Goal: Information Seeking & Learning: Learn about a topic

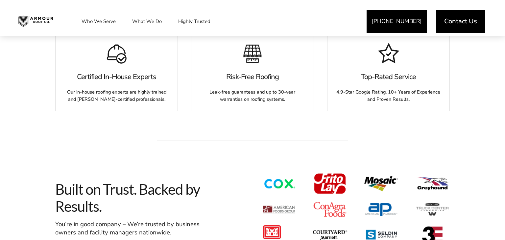
scroll to position [416, 0]
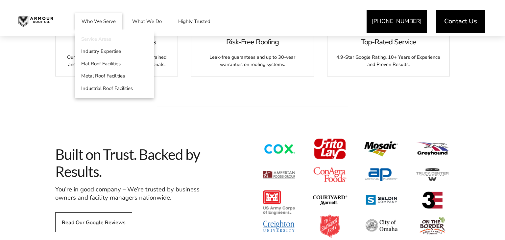
click at [103, 40] on link "Service Areas" at bounding box center [114, 39] width 79 height 12
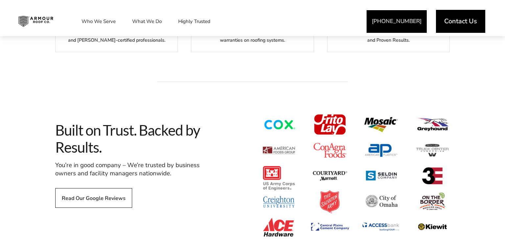
scroll to position [451, 0]
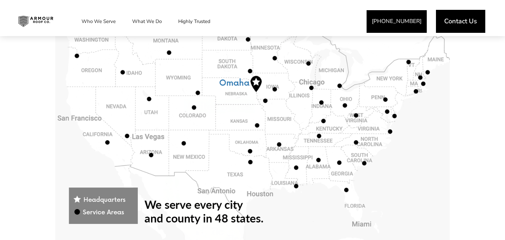
scroll to position [312, 0]
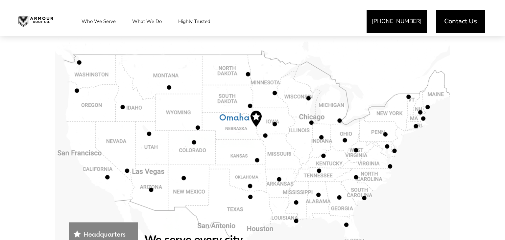
click at [257, 115] on span at bounding box center [252, 159] width 394 height 243
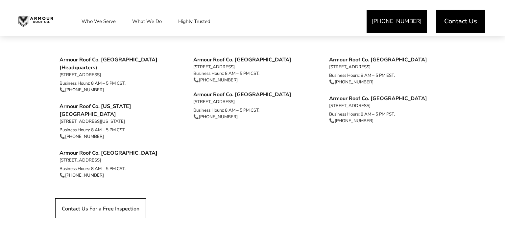
scroll to position [624, 0]
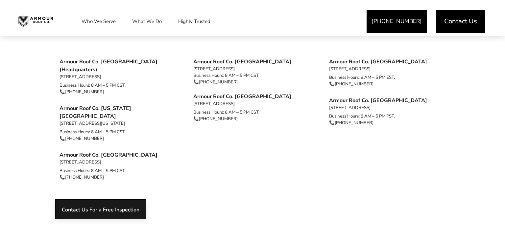
click at [140, 200] on link "Contact Us For a Free Inspection" at bounding box center [100, 208] width 91 height 19
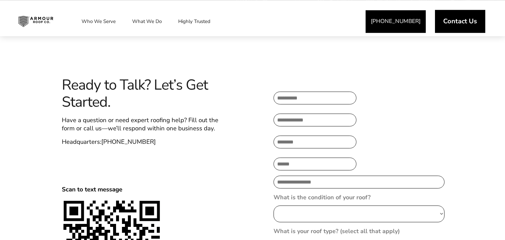
scroll to position [243, 0]
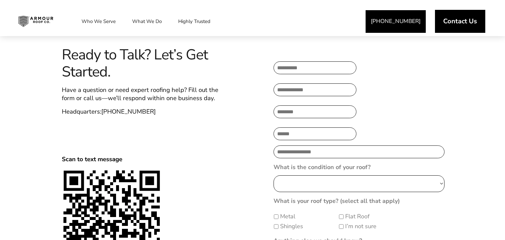
click at [273, 175] on select "**********" at bounding box center [358, 183] width 171 height 17
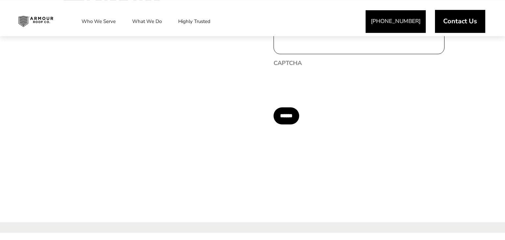
scroll to position [486, 0]
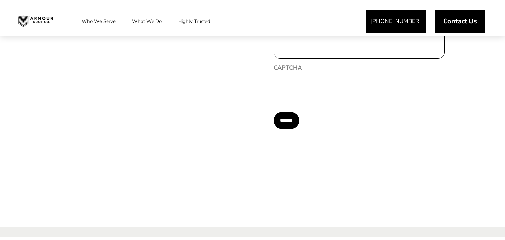
click at [31, 21] on img at bounding box center [35, 21] width 45 height 16
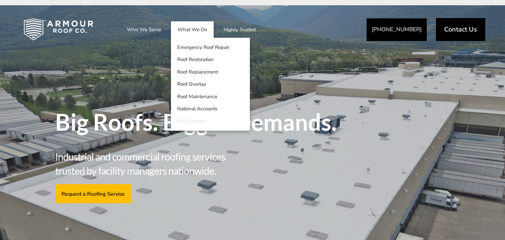
click at [189, 118] on link "Roof Options" at bounding box center [210, 121] width 79 height 12
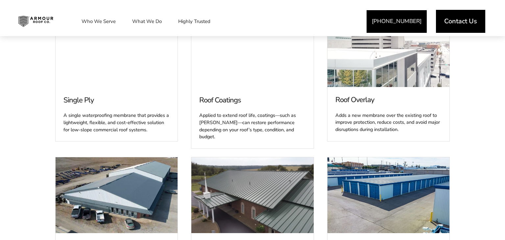
scroll to position [382, 0]
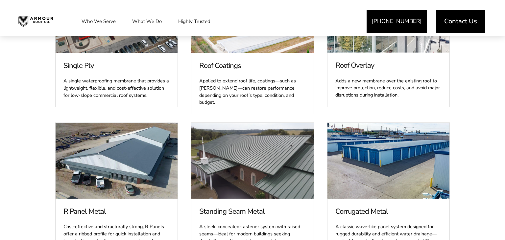
drag, startPoint x: 221, startPoint y: 143, endPoint x: 224, endPoint y: 141, distance: 3.8
click at [224, 141] on span at bounding box center [252, 161] width 122 height 76
click at [221, 142] on span at bounding box center [252, 161] width 122 height 76
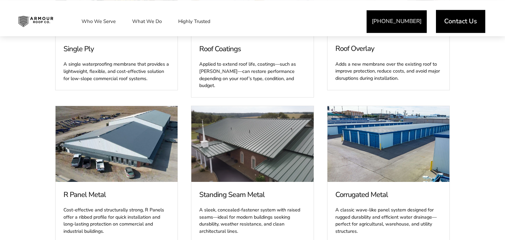
scroll to position [416, 0]
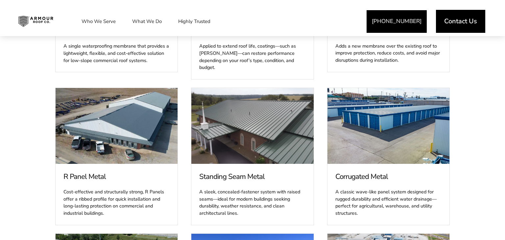
click at [222, 172] on span "Standing Seam Metal" at bounding box center [252, 177] width 106 height 10
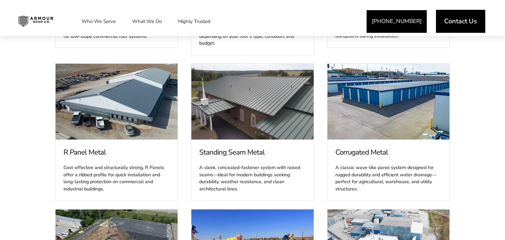
scroll to position [451, 0]
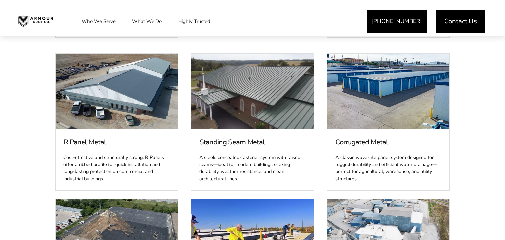
click at [222, 162] on div "A sleek, concealed-fastener system with raised seams—ideal for modern buildings…" at bounding box center [252, 167] width 106 height 32
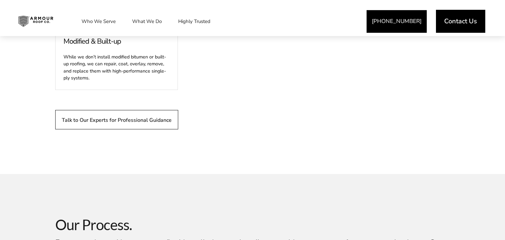
scroll to position [833, 0]
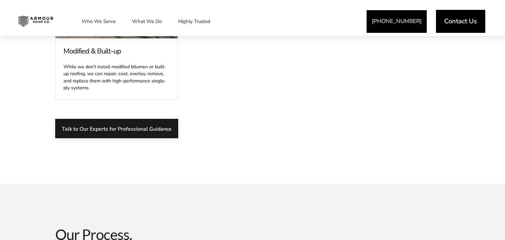
click at [153, 126] on span "Talk to Our Experts for Professional Guidance" at bounding box center [117, 129] width 110 height 6
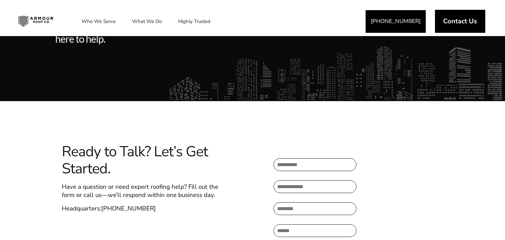
scroll to position [243, 0]
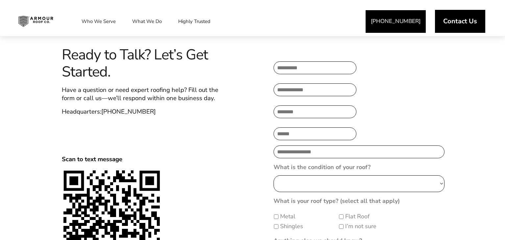
click at [407, 27] on link "[PHONE_NUMBER]" at bounding box center [395, 21] width 60 height 23
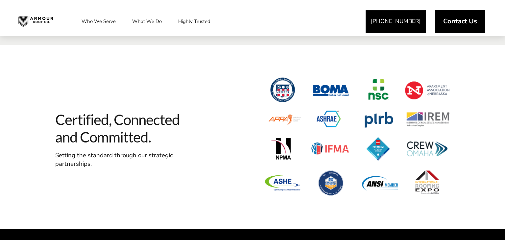
scroll to position [659, 0]
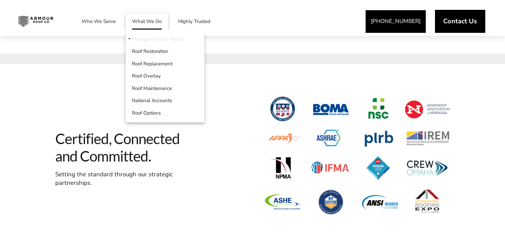
click at [145, 42] on link "Emergency Roof Repair" at bounding box center [165, 39] width 79 height 12
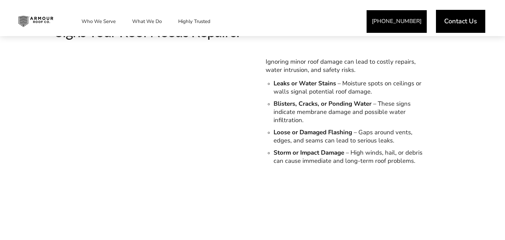
scroll to position [729, 0]
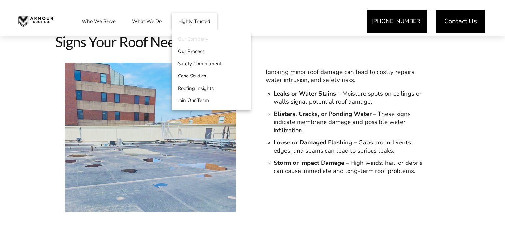
click at [198, 39] on link "Our Company" at bounding box center [211, 39] width 79 height 12
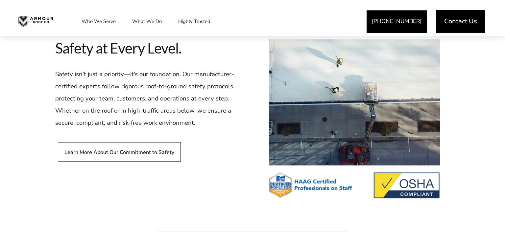
scroll to position [729, 0]
